Goal: Information Seeking & Learning: Learn about a topic

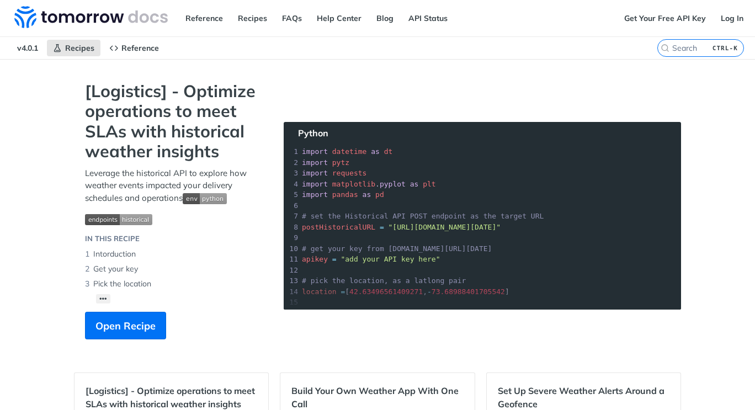
click at [219, 56] on nav "v4.0.1 Recipes Reference" at bounding box center [328, 48] width 657 height 22
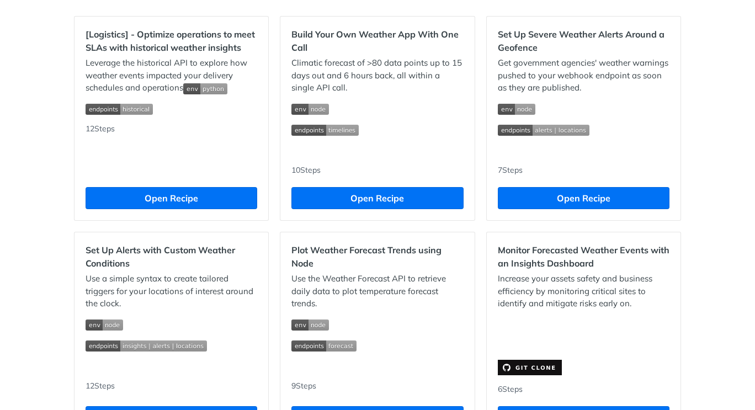
scroll to position [356, 0]
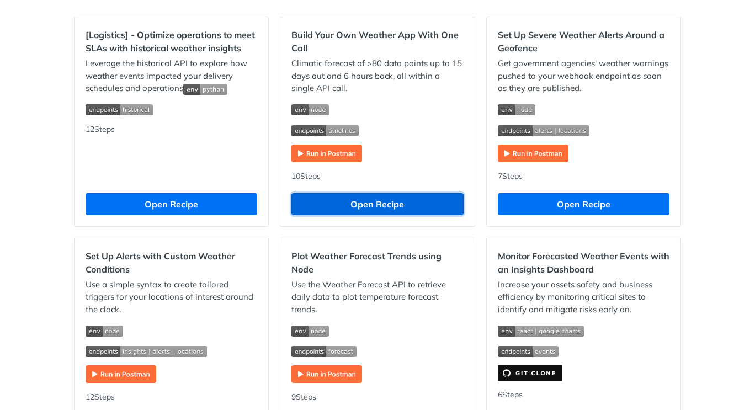
click at [382, 207] on button "Open Recipe" at bounding box center [377, 204] width 172 height 22
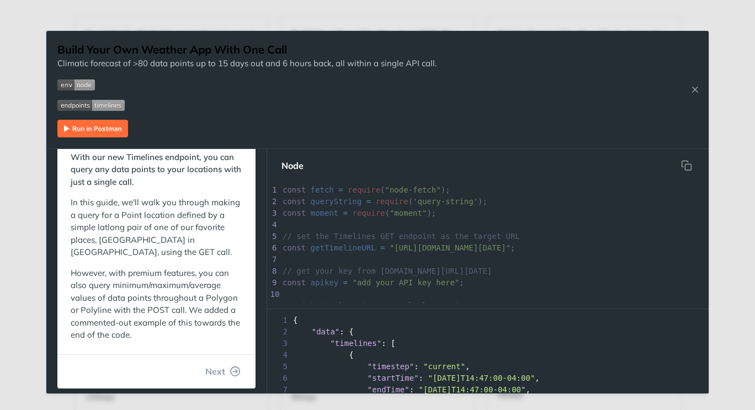
scroll to position [58, 0]
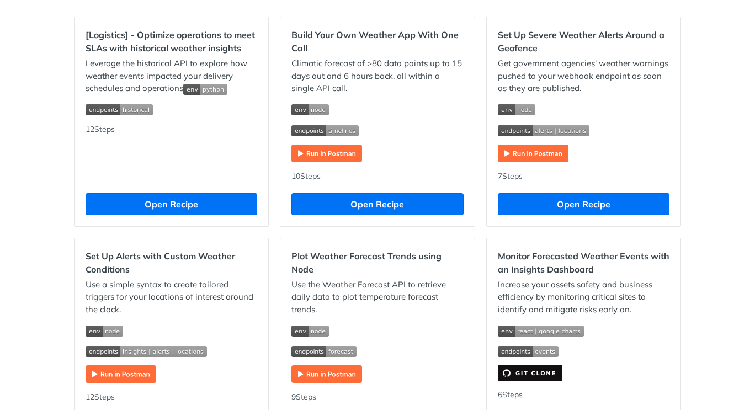
click at [282, 18] on div "Jump to Content Reference Recipes FAQs Help Center Blog API Status Recipes Refe…" at bounding box center [377, 205] width 755 height 410
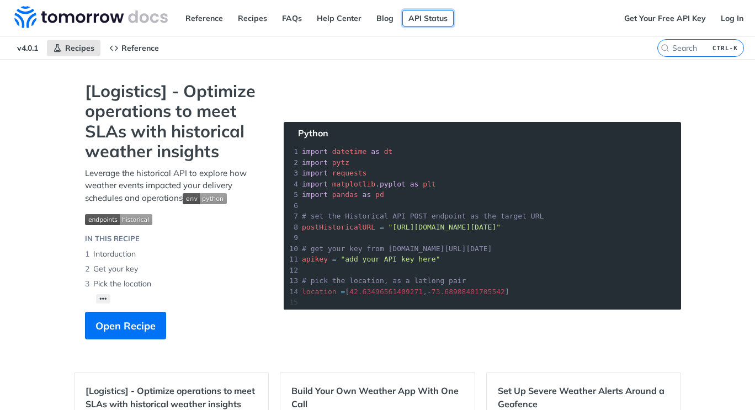
click at [426, 19] on link "API Status" at bounding box center [427, 18] width 51 height 17
click at [663, 20] on link "Get Your Free API Key" at bounding box center [665, 18] width 94 height 17
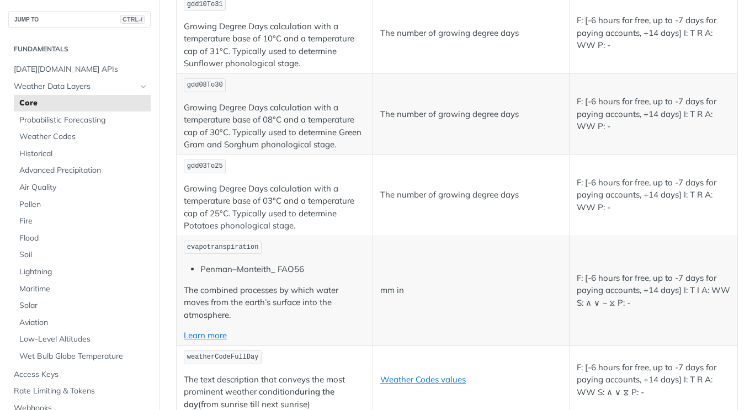
scroll to position [5292, 0]
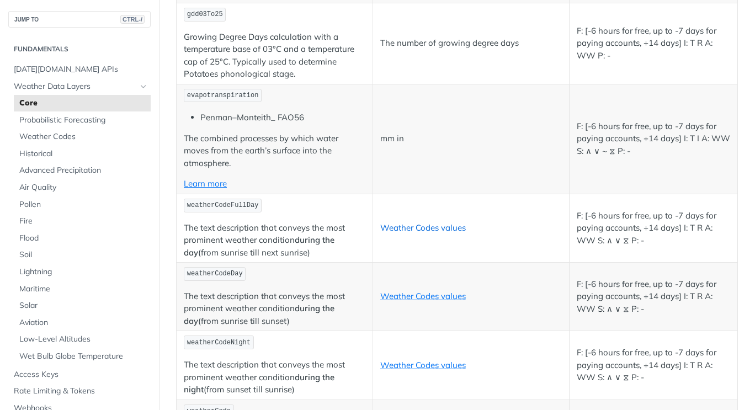
click at [434, 222] on link "Weather Codes values" at bounding box center [423, 227] width 86 height 10
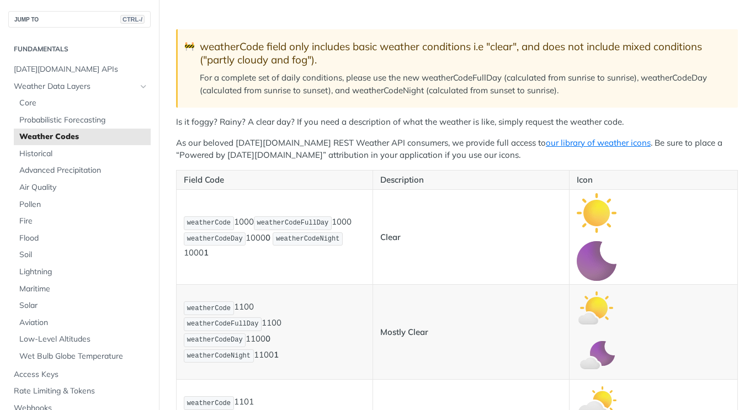
scroll to position [106, 0]
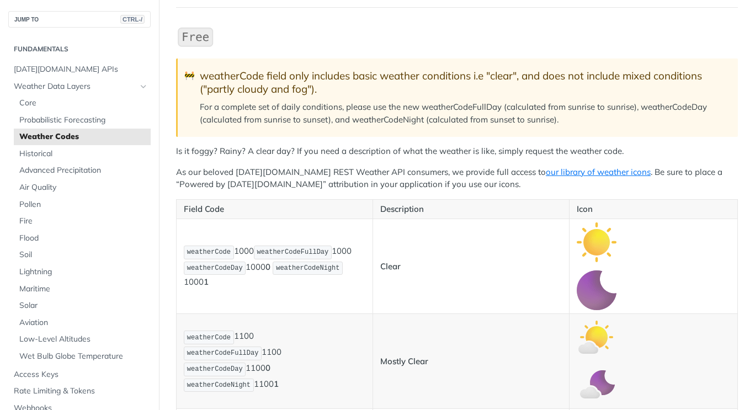
click at [313, 103] on p "For a complete set of daily conditions, please use the new weatherCodeFullDay (…" at bounding box center [463, 113] width 527 height 25
click at [55, 104] on span "Core" at bounding box center [83, 103] width 129 height 11
